Goal: Complete application form

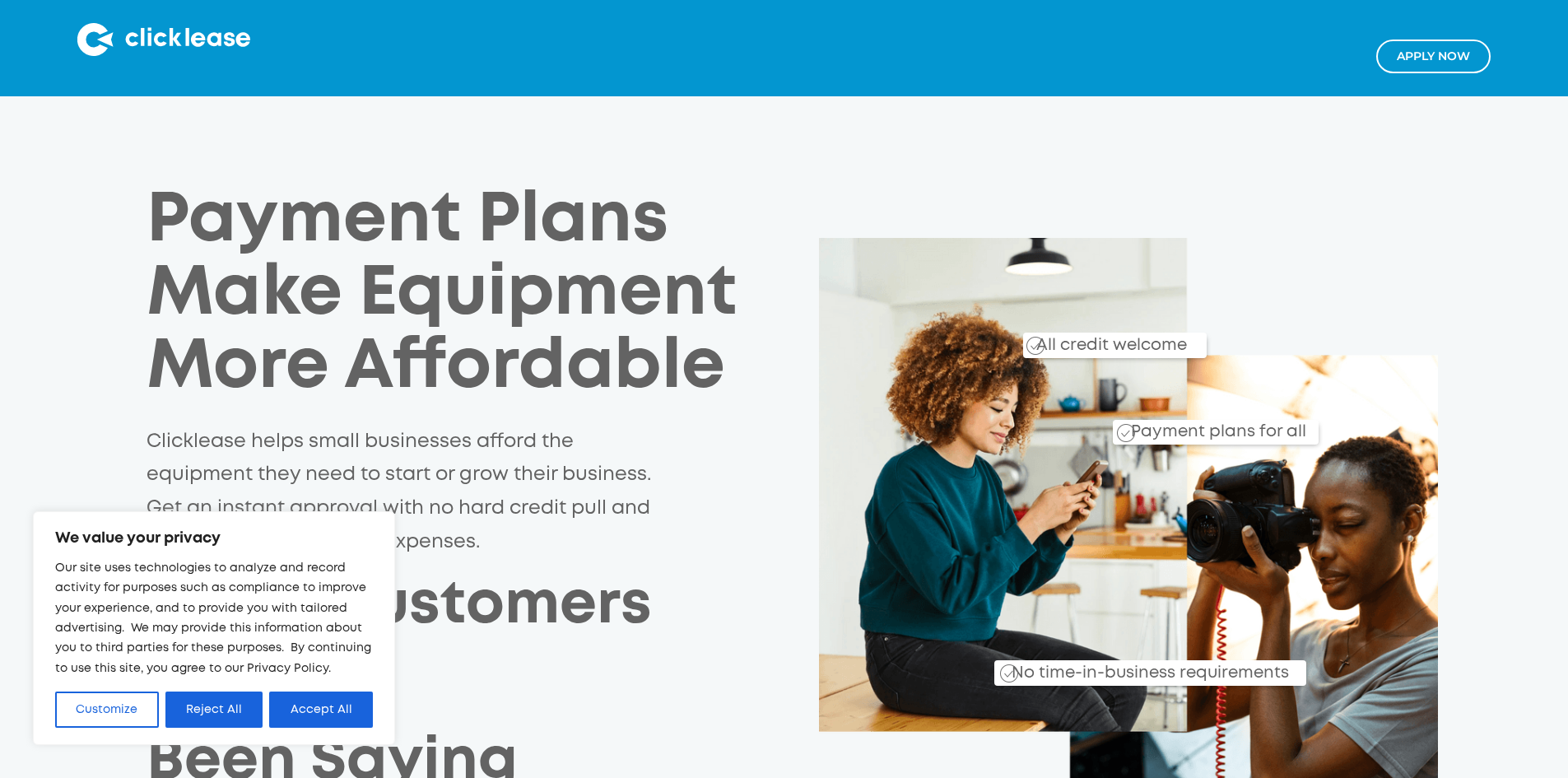
click at [1396, 57] on link "Apply NOw" at bounding box center [1433, 56] width 114 height 34
